Goal: Transaction & Acquisition: Purchase product/service

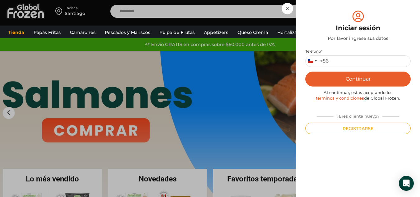
click at [415, 15] on div "Mi cuenta Login Register Iniciar sesión Por favor ingrese sus datos Iniciar ses…" at bounding box center [358, 98] width 124 height 197
click at [339, 17] on div "Iniciar sesión Mi cuenta Login Register Iniciar sesión Por favor ingrese sus da…" at bounding box center [357, 11] width 37 height 12
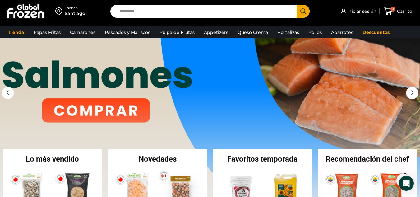
scroll to position [62, 0]
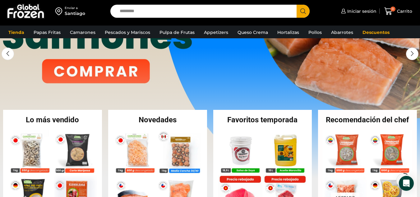
click at [128, 75] on link "1 / 3" at bounding box center [210, 85] width 420 height 186
click at [129, 72] on link "1 / 3" at bounding box center [210, 85] width 420 height 186
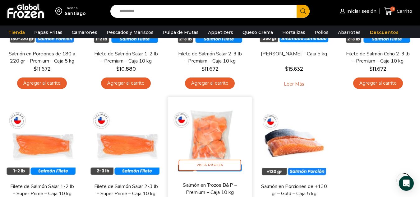
scroll to position [155, 0]
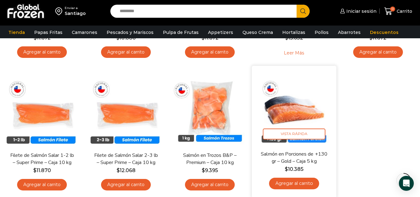
click at [284, 114] on img at bounding box center [293, 108] width 75 height 75
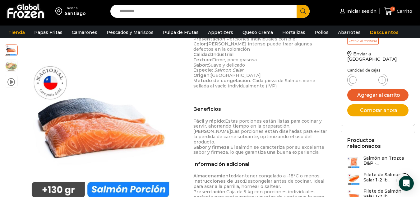
scroll to position [156, 0]
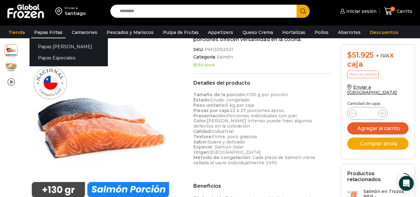
click at [52, 32] on link "Papas Fritas" at bounding box center [48, 32] width 34 height 12
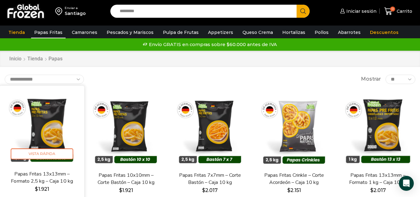
click at [50, 133] on img at bounding box center [41, 127] width 75 height 75
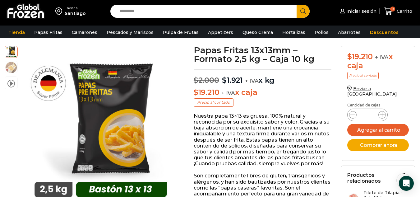
click at [381, 112] on icon at bounding box center [381, 114] width 5 height 5
type input "*"
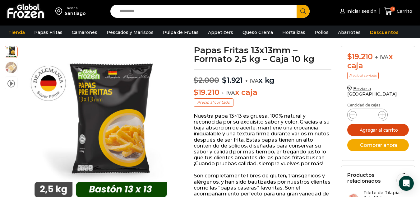
click at [379, 124] on button "Agregar al carrito" at bounding box center [378, 130] width 62 height 12
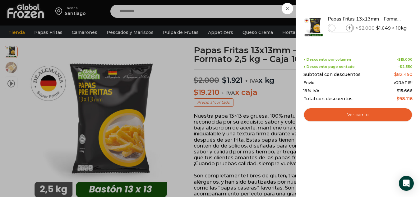
click at [383, 10] on div "5 Carrito 5 5 Shopping Cart *" at bounding box center [398, 11] width 31 height 15
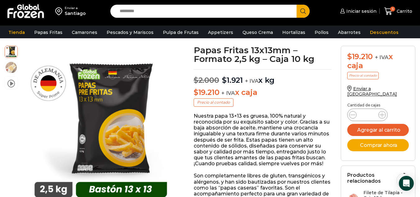
click at [261, 12] on input "Search input" at bounding box center [205, 11] width 177 height 13
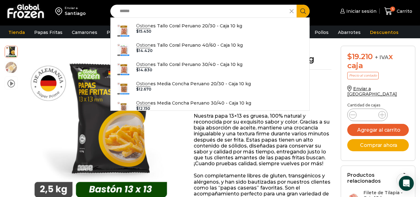
type input "******"
click at [306, 14] on button "Search" at bounding box center [302, 11] width 13 height 13
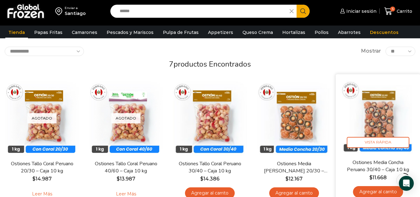
scroll to position [62, 0]
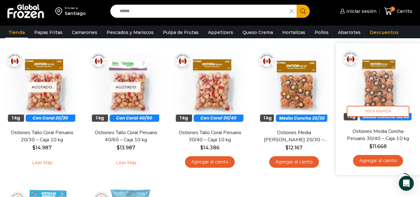
click at [382, 161] on link "Agregar al carrito" at bounding box center [378, 160] width 50 height 11
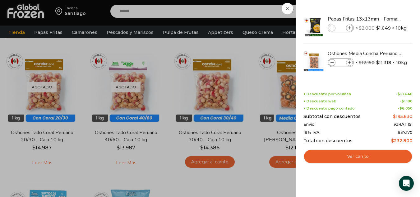
click at [383, 19] on div "6 [GEOGRAPHIC_DATA] 6 6 Shopping Cart *" at bounding box center [398, 11] width 31 height 15
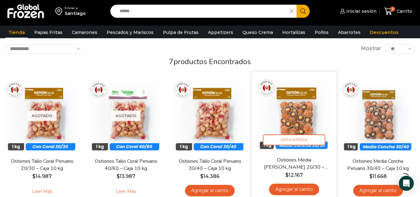
scroll to position [31, 0]
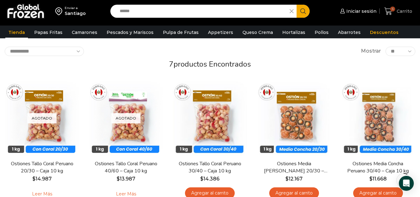
click at [396, 11] on span "Carrito" at bounding box center [403, 11] width 17 height 6
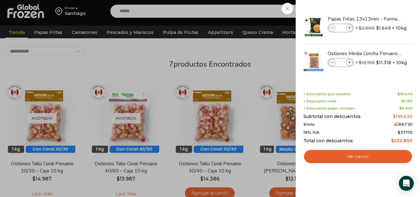
click at [383, 19] on div "6 [GEOGRAPHIC_DATA] 6 6 Shopping Cart *" at bounding box center [398, 11] width 31 height 15
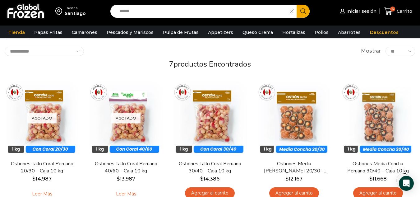
click at [159, 13] on input "******" at bounding box center [202, 11] width 170 height 13
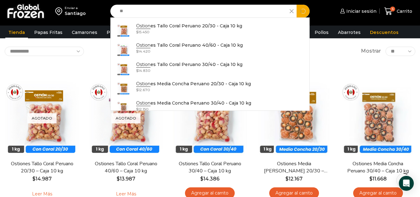
type input "*"
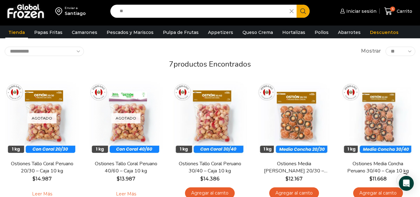
type input "*"
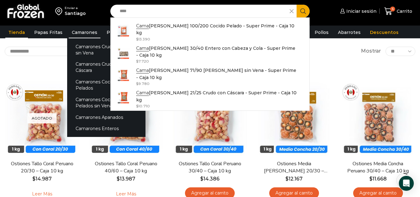
type input "****"
click at [71, 27] on link "Camarones" at bounding box center [85, 32] width 32 height 12
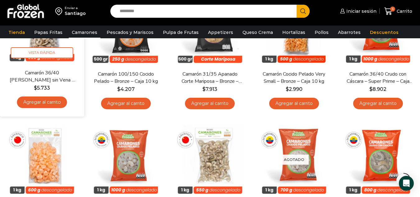
scroll to position [93, 0]
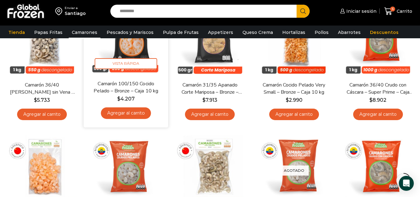
click at [118, 111] on link "Agregar al carrito" at bounding box center [126, 112] width 50 height 11
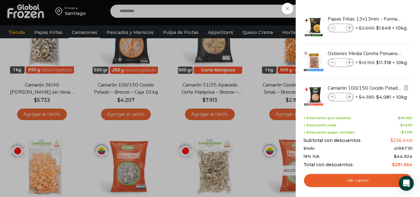
click at [350, 97] on icon at bounding box center [349, 96] width 3 height 3
type input "*"
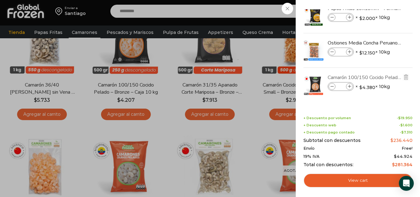
scroll to position [0, 0]
